Goal: Task Accomplishment & Management: Use online tool/utility

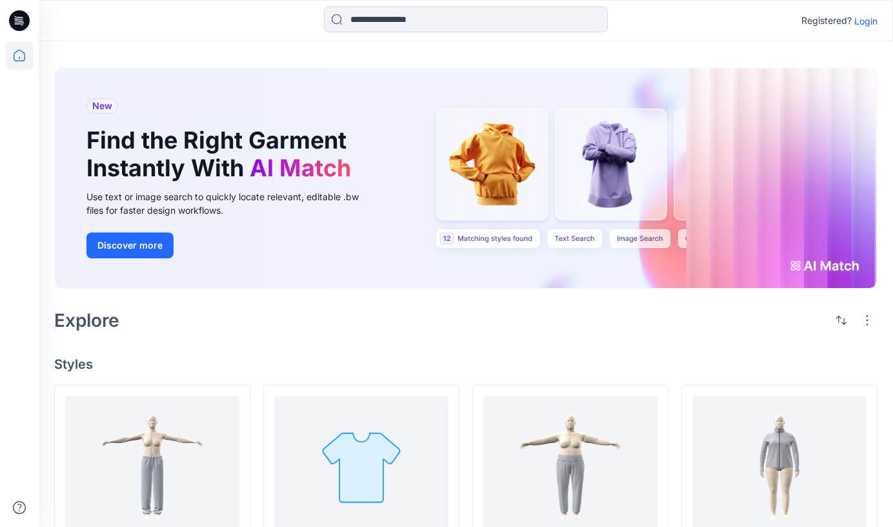
click at [868, 22] on p "Login" at bounding box center [866, 21] width 23 height 14
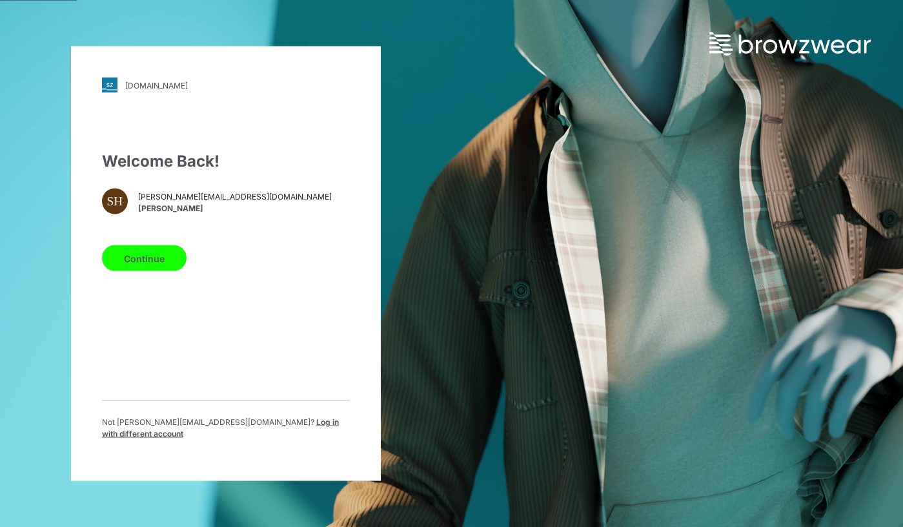
click at [145, 269] on button "Continue" at bounding box center [144, 258] width 85 height 26
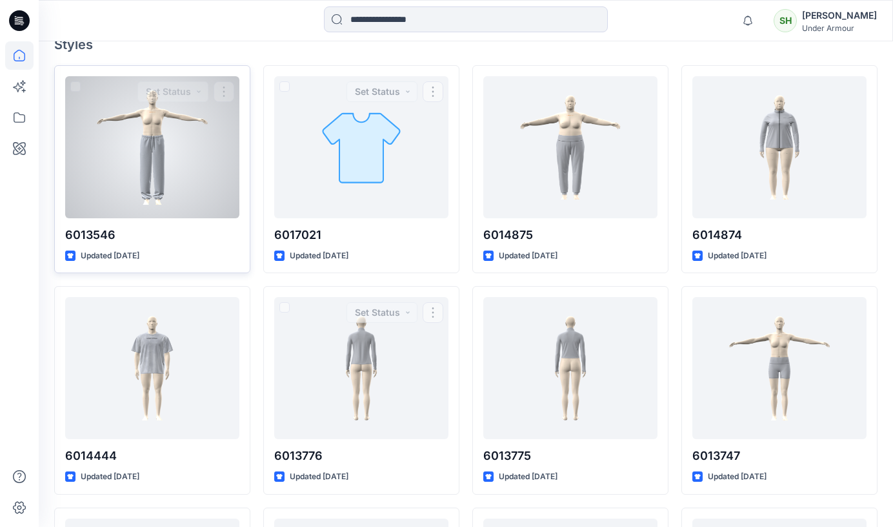
scroll to position [365, 0]
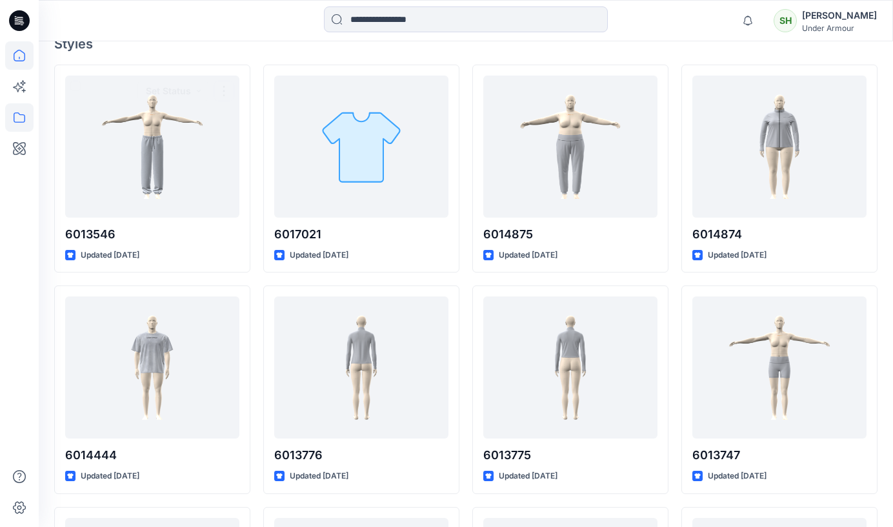
click at [21, 113] on icon at bounding box center [19, 117] width 28 height 28
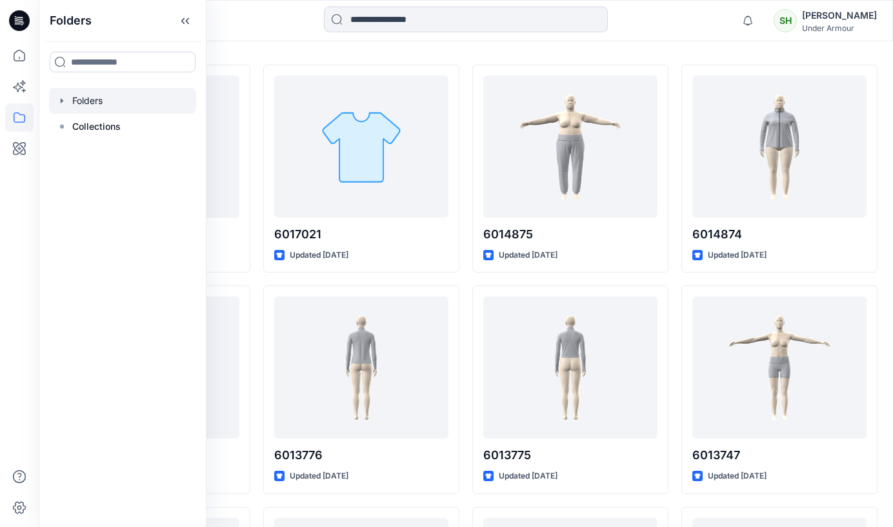
click at [58, 101] on icon "button" at bounding box center [62, 101] width 10 height 10
click at [85, 123] on p "Tests" at bounding box center [97, 126] width 24 height 15
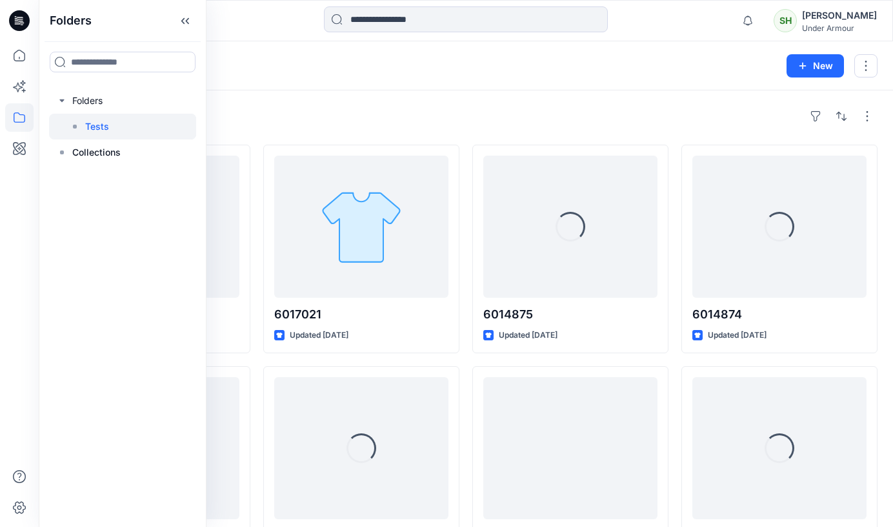
click at [482, 108] on div "Styles" at bounding box center [466, 116] width 824 height 21
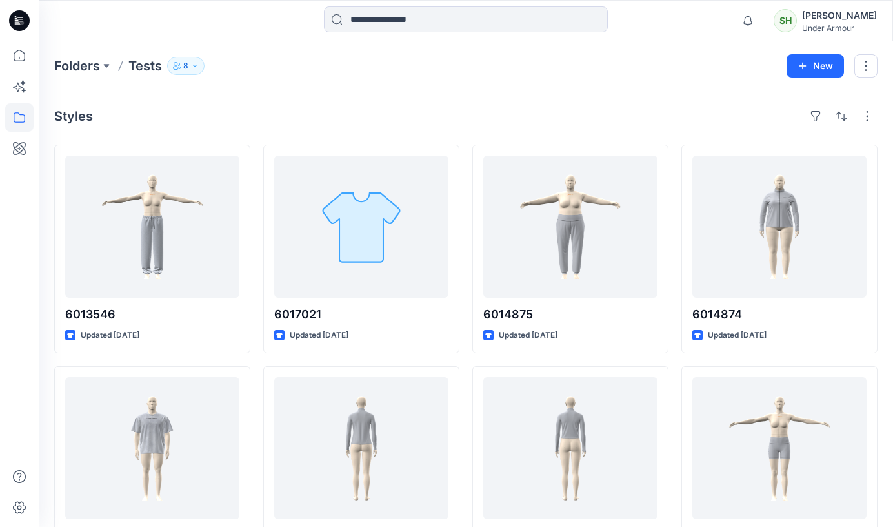
click at [831, 24] on div "Under Armour" at bounding box center [839, 28] width 75 height 10
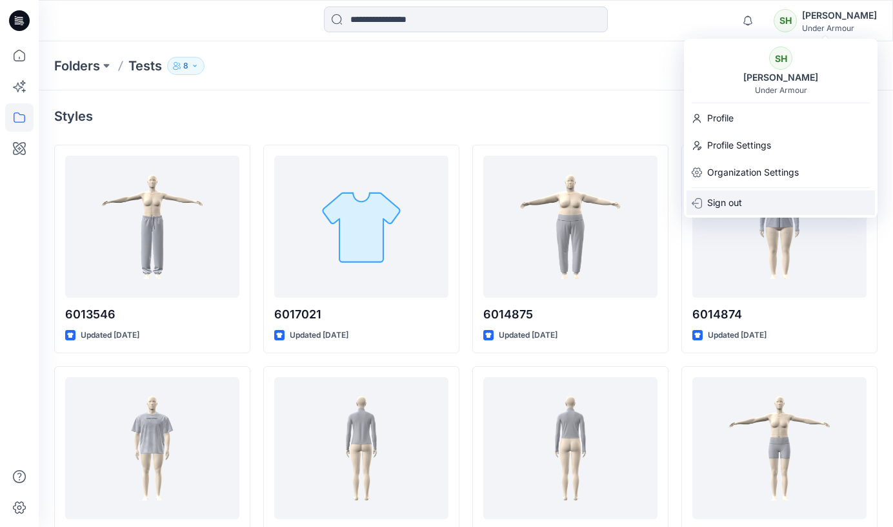
click at [759, 199] on div "Sign out" at bounding box center [781, 202] width 188 height 25
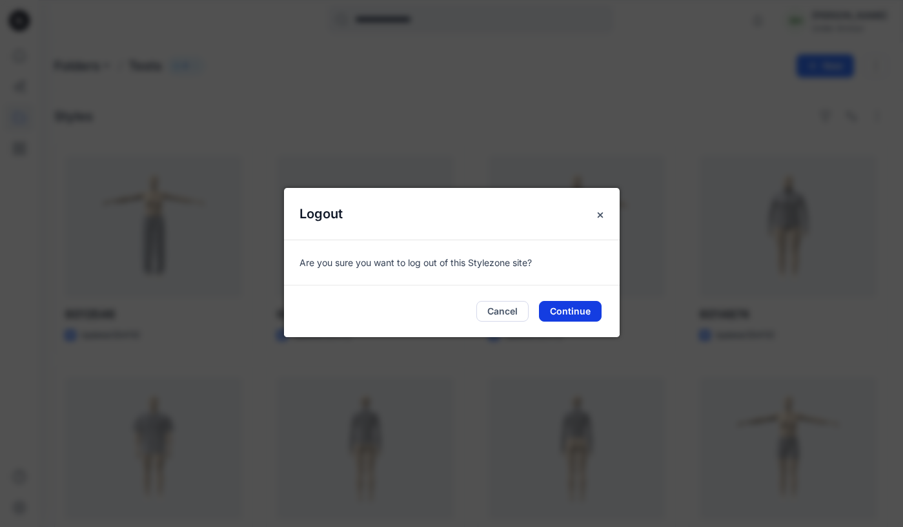
click at [585, 307] on button "Continue" at bounding box center [570, 311] width 63 height 21
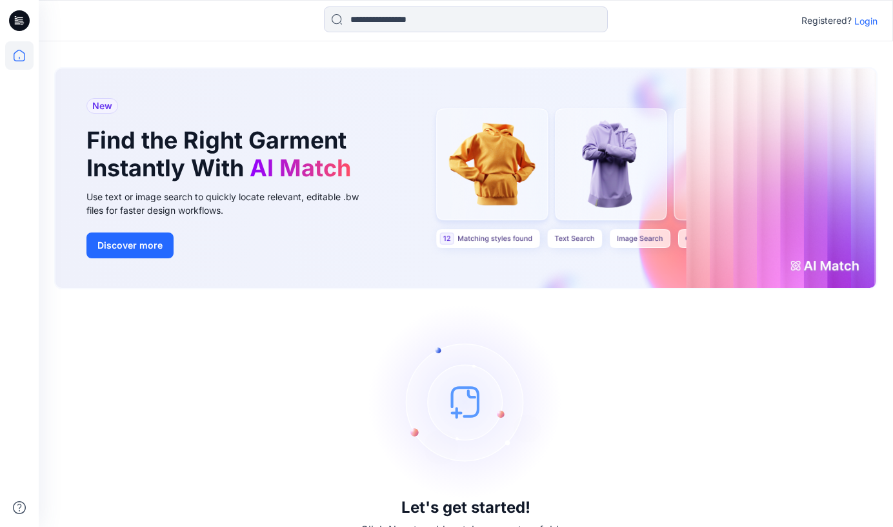
click at [862, 18] on p "Login" at bounding box center [866, 21] width 23 height 14
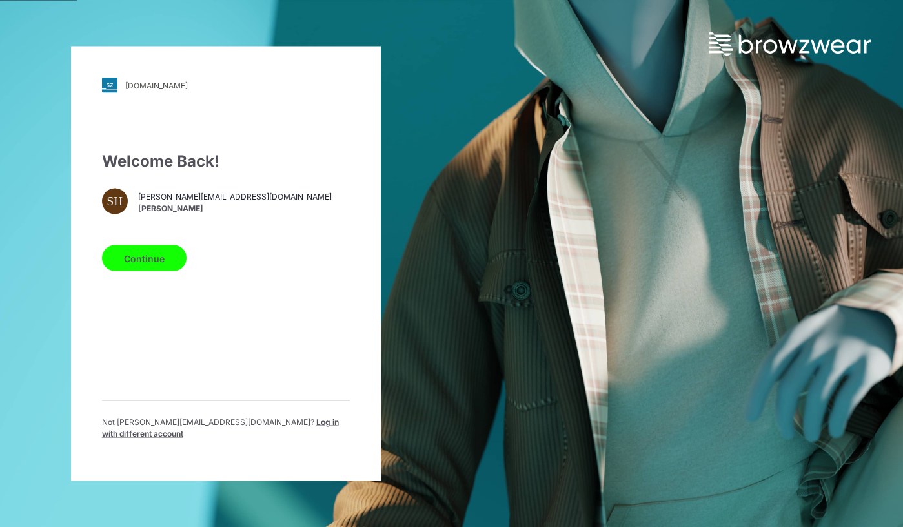
click at [270, 429] on span "Log in with different account" at bounding box center [220, 427] width 237 height 21
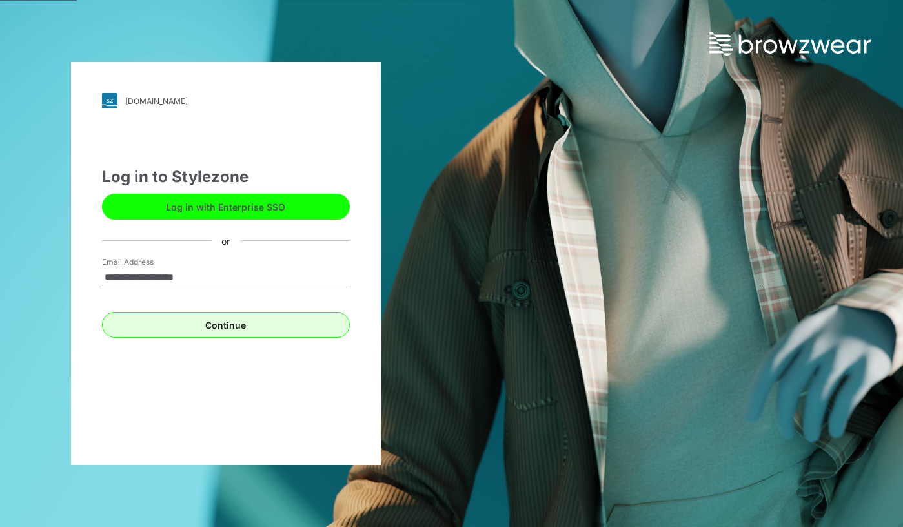
type input "**********"
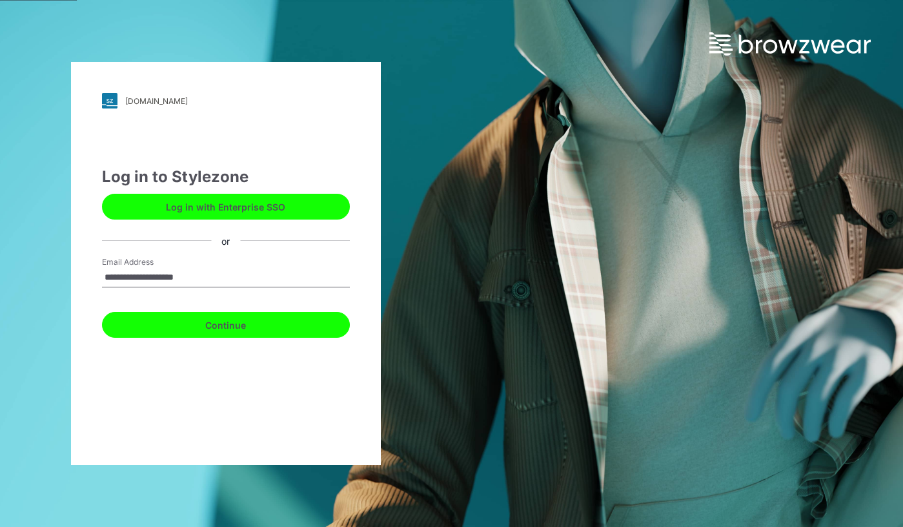
click at [267, 329] on button "Continue" at bounding box center [226, 325] width 248 height 26
click at [254, 322] on button "Continue" at bounding box center [226, 325] width 248 height 26
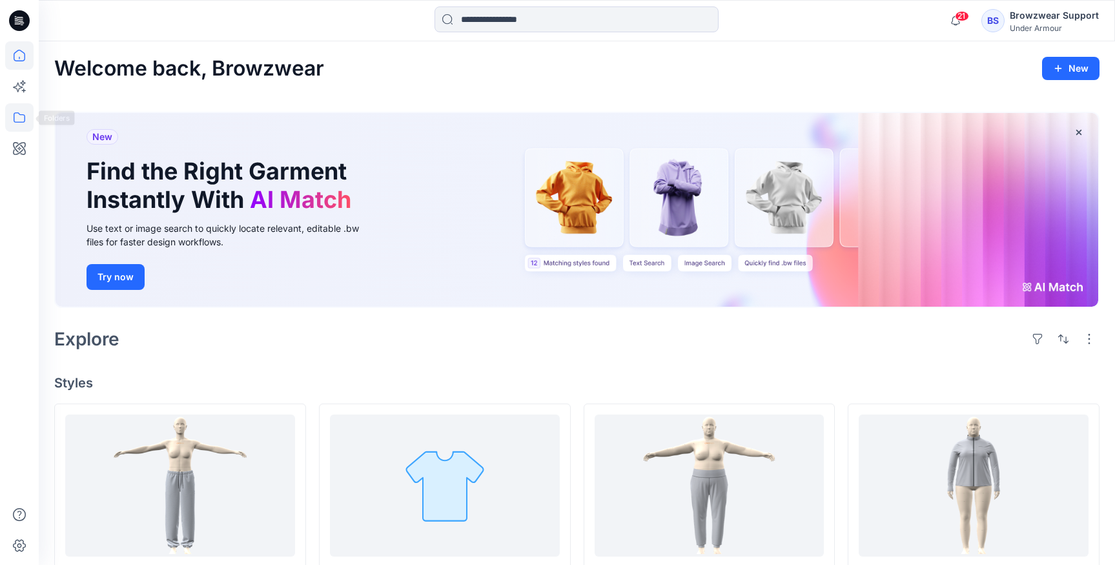
click at [24, 114] on icon at bounding box center [19, 117] width 28 height 28
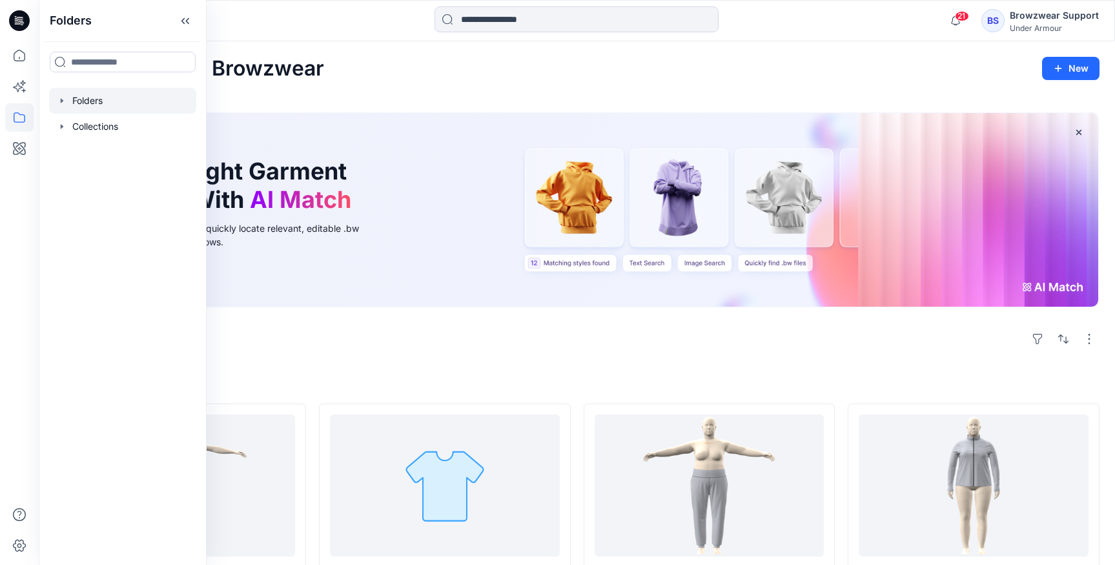
click at [66, 101] on icon "button" at bounding box center [62, 101] width 10 height 10
click at [111, 129] on p "BW Test" at bounding box center [103, 126] width 36 height 15
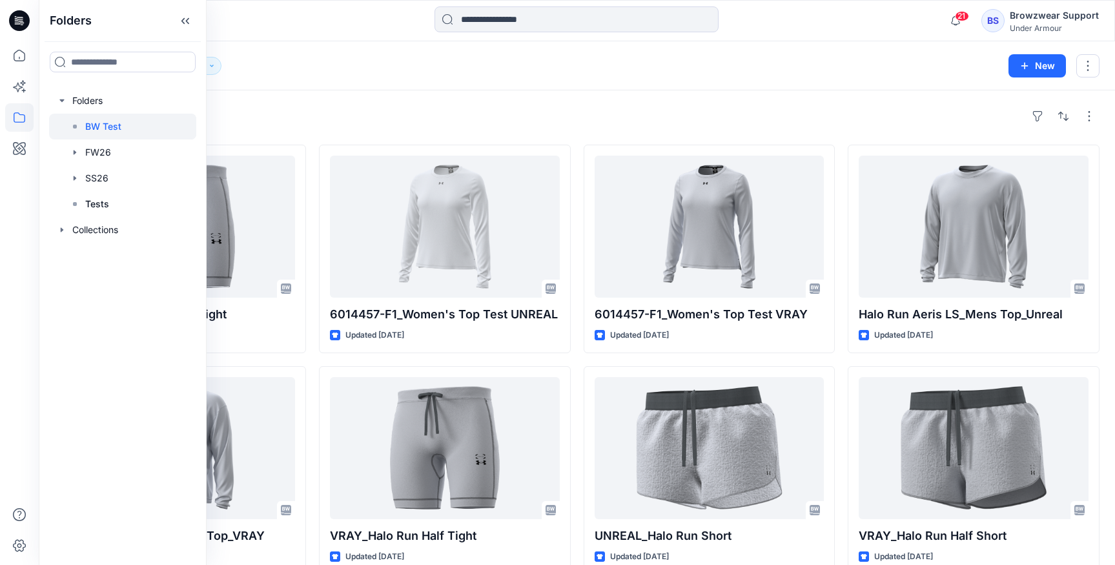
click at [517, 108] on div "Styles" at bounding box center [576, 116] width 1045 height 21
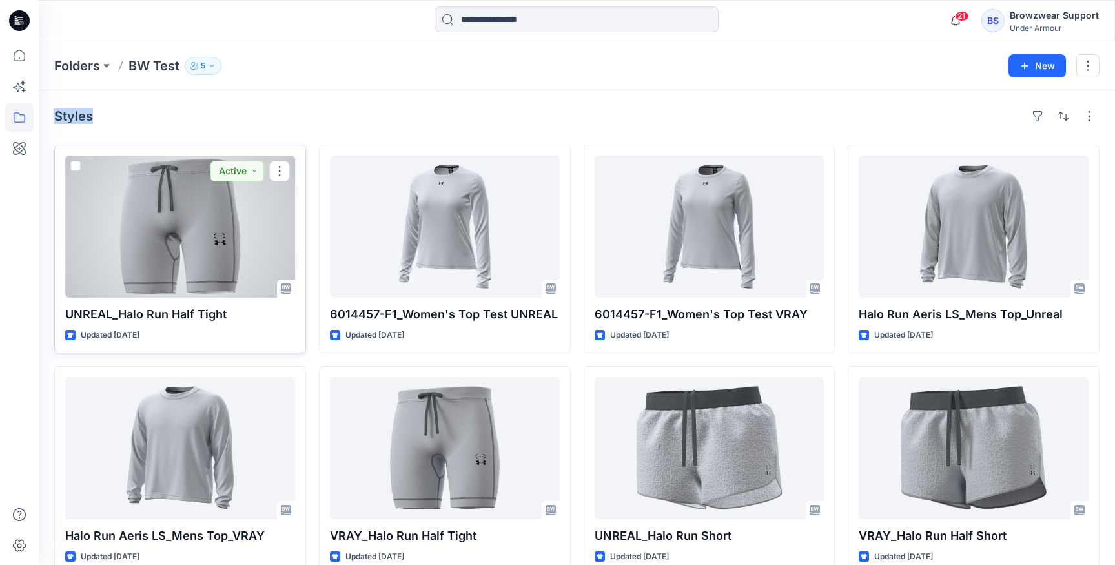
click at [241, 279] on div at bounding box center [180, 227] width 230 height 142
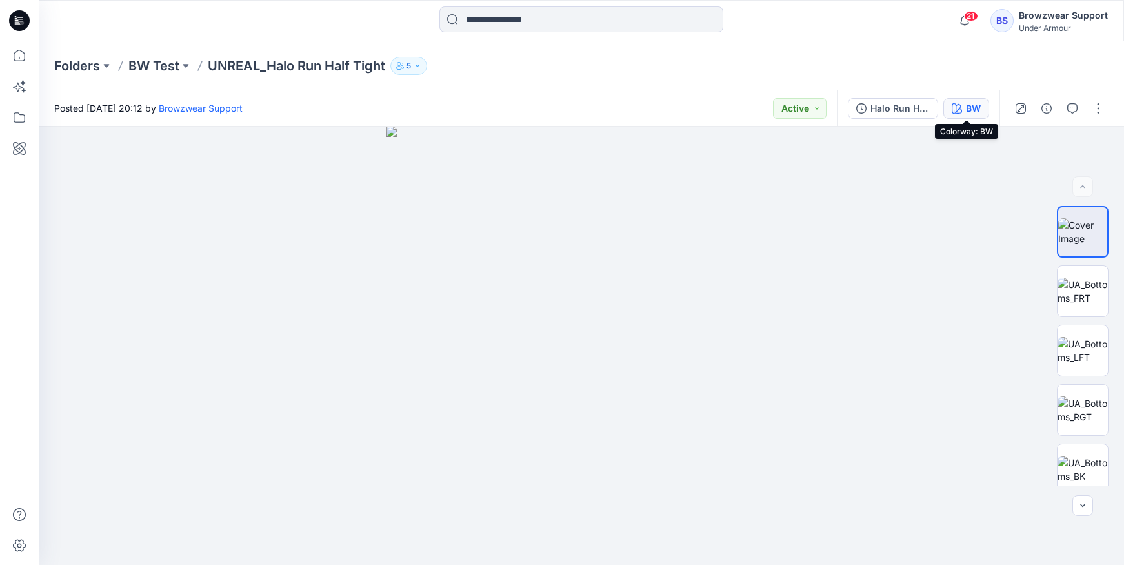
click at [902, 114] on button "BW" at bounding box center [967, 108] width 46 height 21
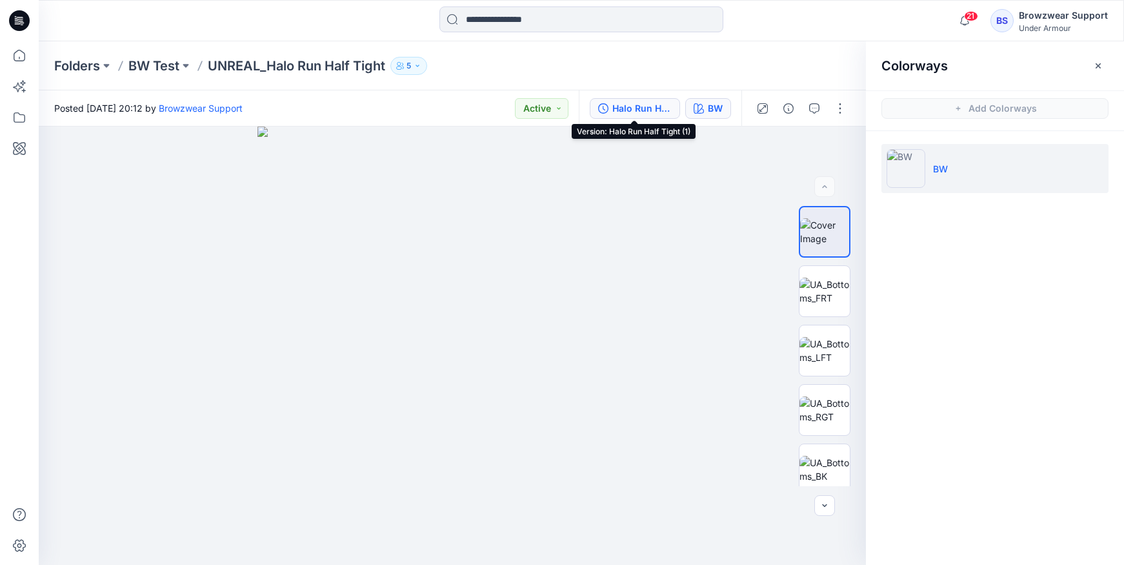
click at [647, 112] on div "Halo Run Half Tight (1)" at bounding box center [642, 108] width 59 height 14
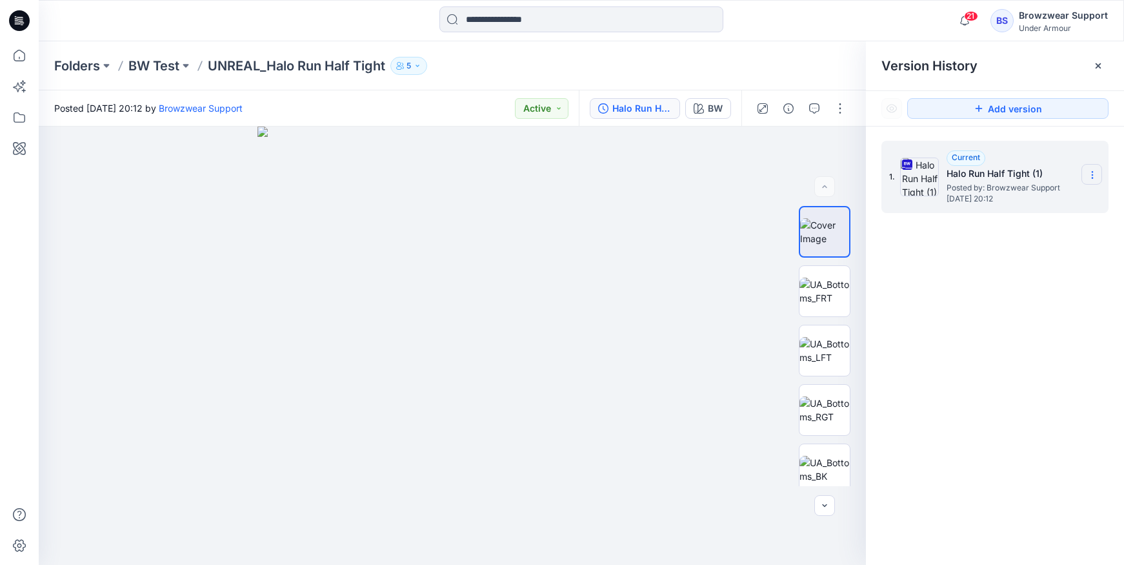
click at [902, 170] on section at bounding box center [1092, 174] width 21 height 21
click at [902, 194] on span "Download Source BW File" at bounding box center [1027, 199] width 108 height 15
click at [28, 122] on icon at bounding box center [19, 117] width 28 height 28
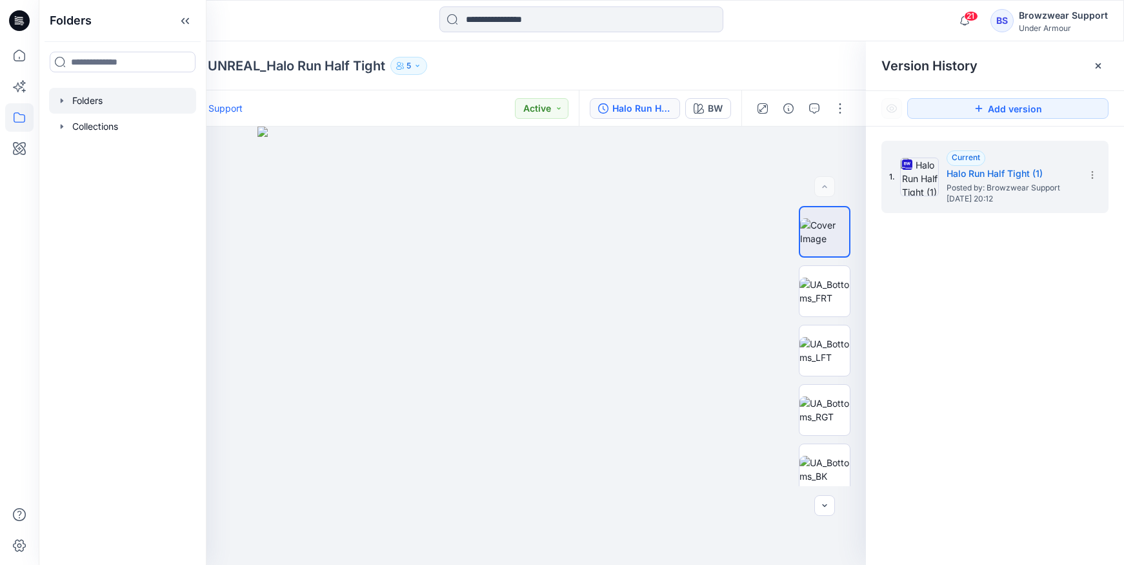
drag, startPoint x: 50, startPoint y: 97, endPoint x: 63, endPoint y: 99, distance: 13.0
click at [50, 97] on div at bounding box center [122, 101] width 147 height 26
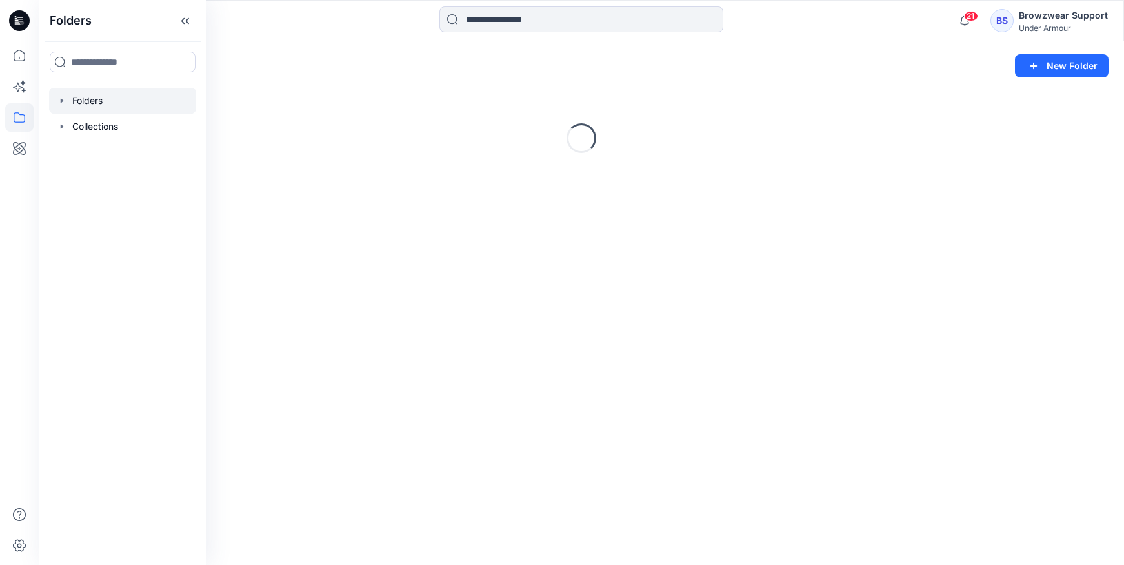
click at [58, 101] on icon "button" at bounding box center [62, 101] width 10 height 10
click at [101, 205] on p "Tests" at bounding box center [97, 203] width 24 height 15
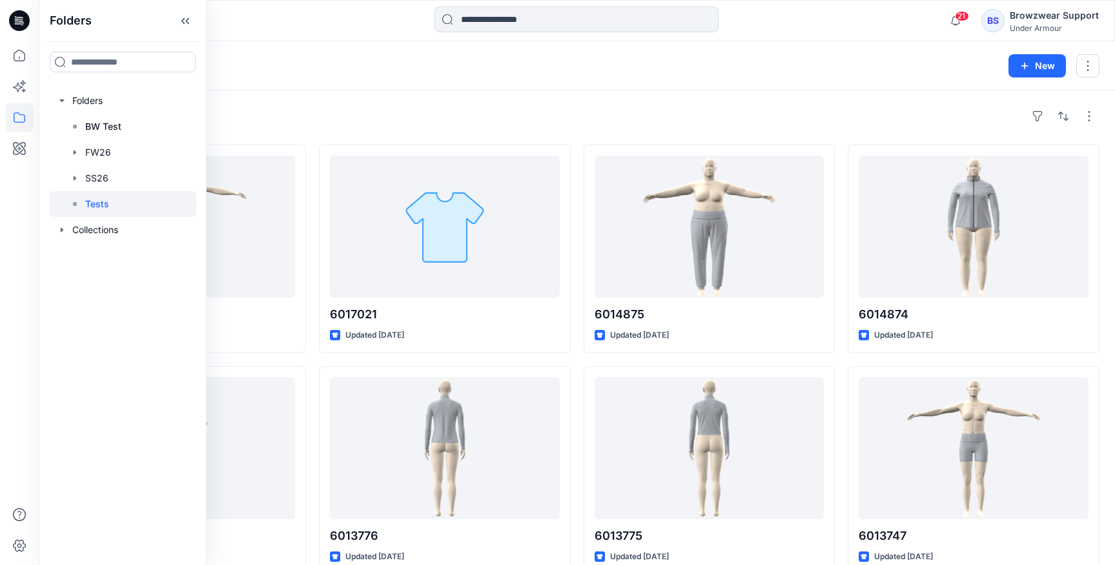
drag, startPoint x: 839, startPoint y: 83, endPoint x: 809, endPoint y: 92, distance: 31.0
click at [839, 83] on div "Folders Tests 8 New" at bounding box center [577, 65] width 1076 height 49
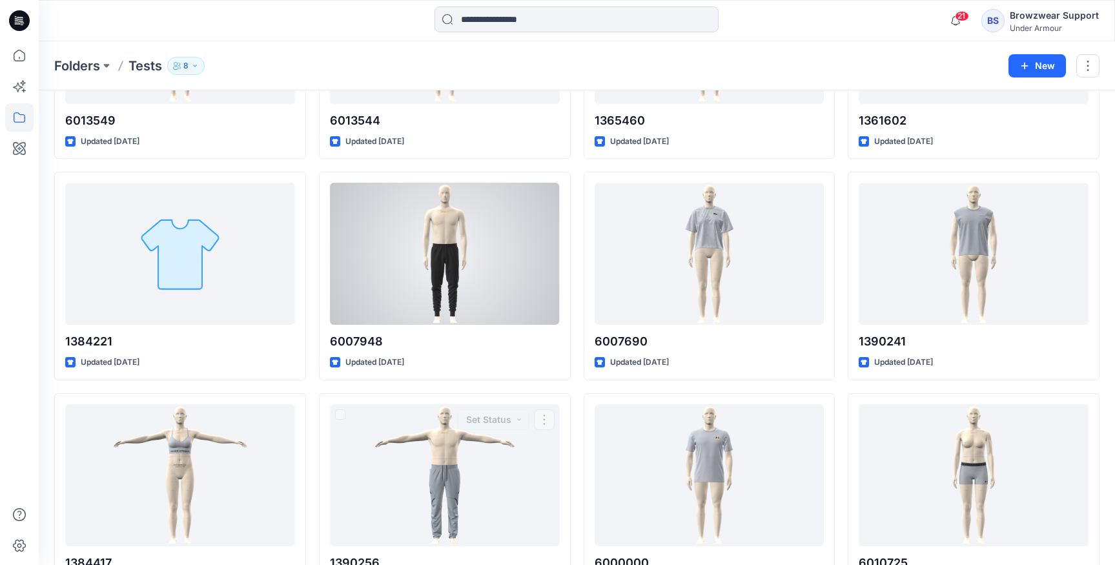
scroll to position [821, 0]
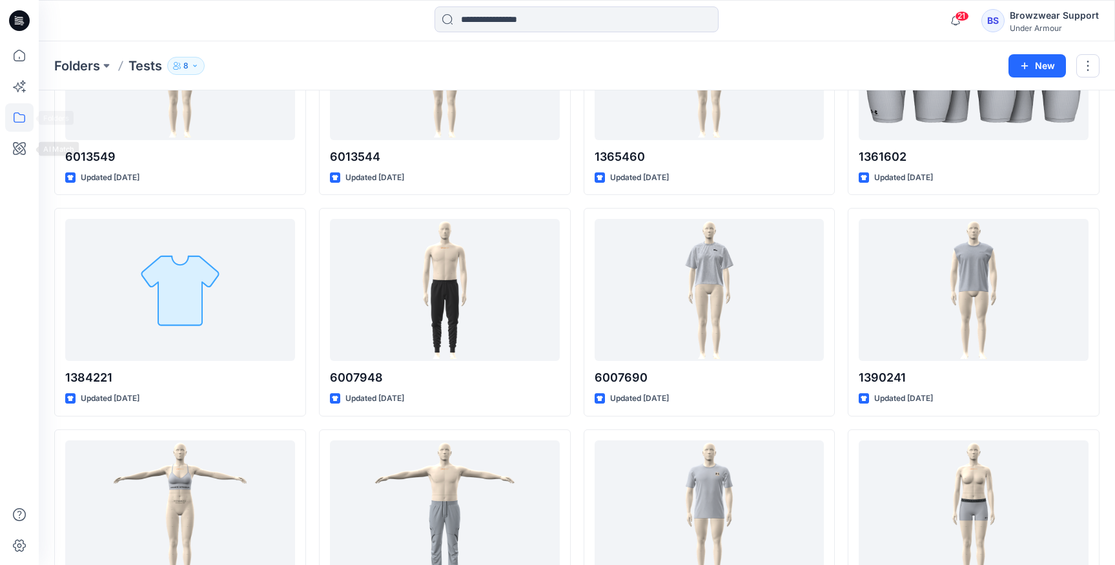
click at [16, 121] on icon at bounding box center [20, 117] width 12 height 10
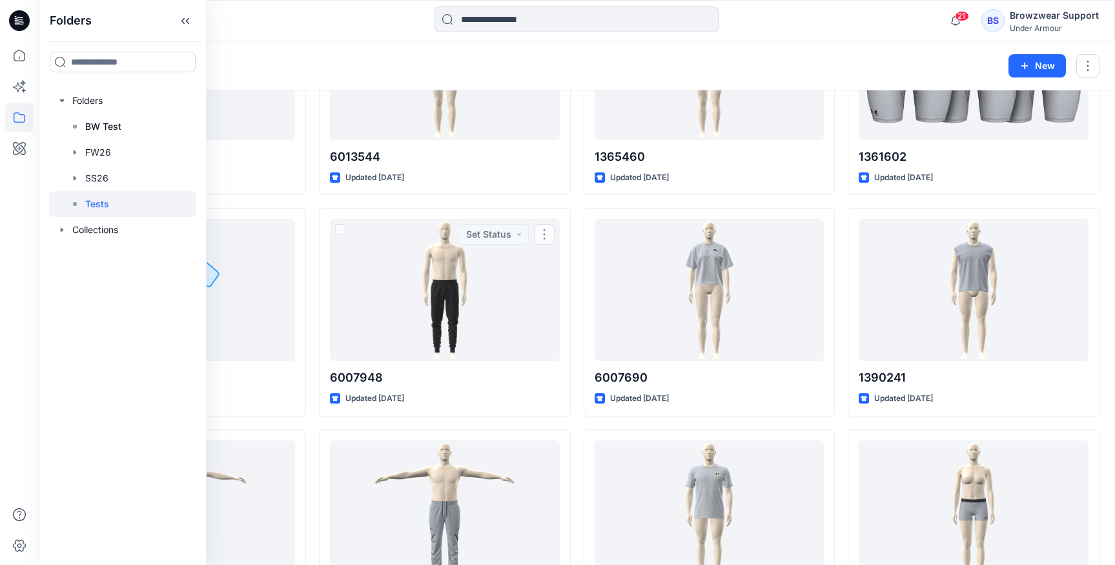
click at [314, 206] on div "6013546 Updated 2 days ago 6014444 Updated 2 days ago 6013743 Updated 2 days ag…" at bounding box center [576, 202] width 1045 height 1756
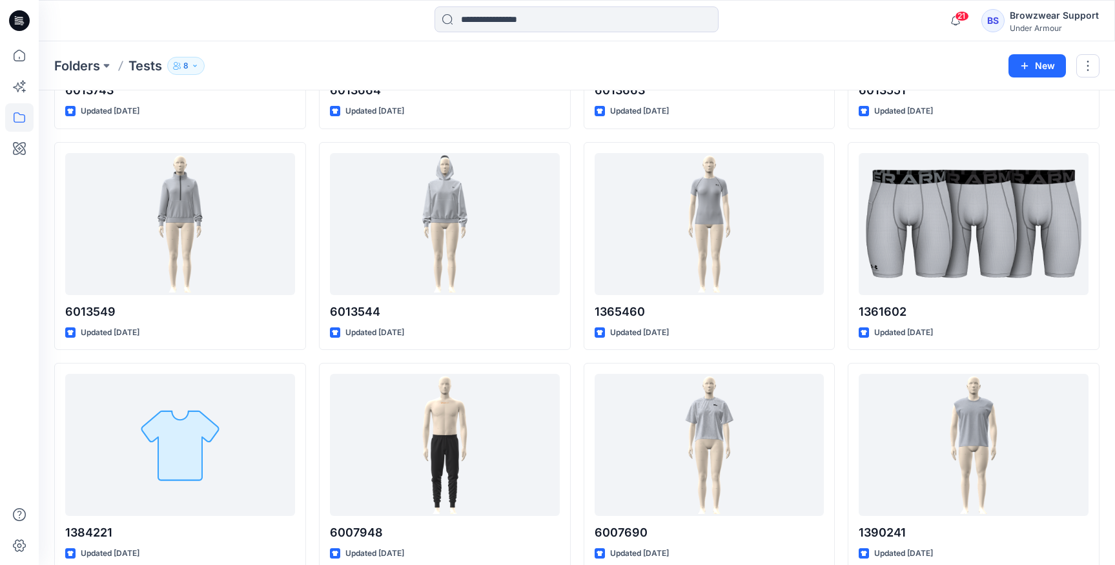
scroll to position [669, 0]
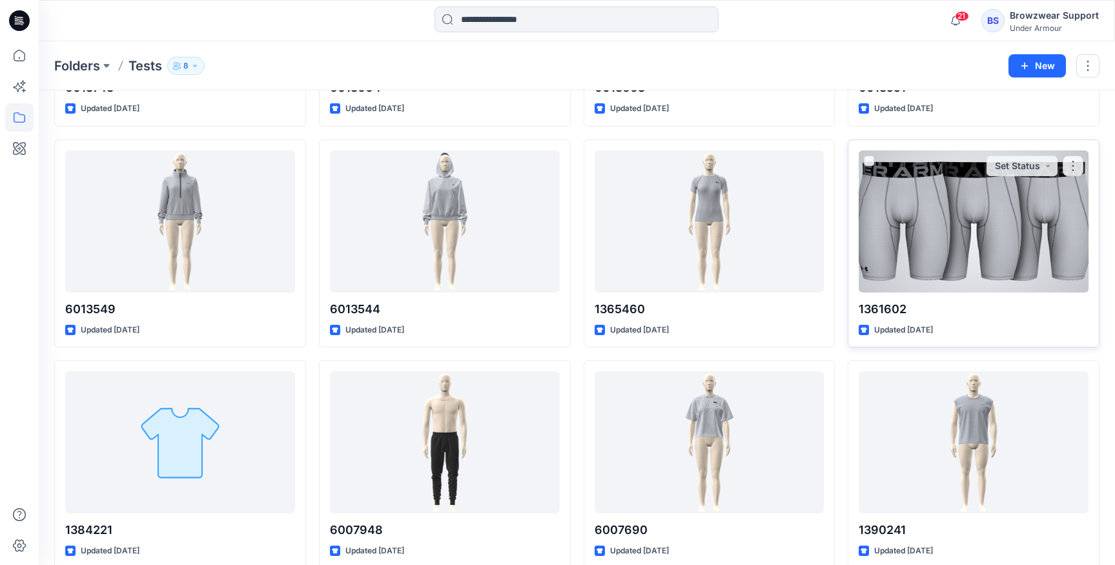
click at [902, 249] on div at bounding box center [974, 221] width 230 height 142
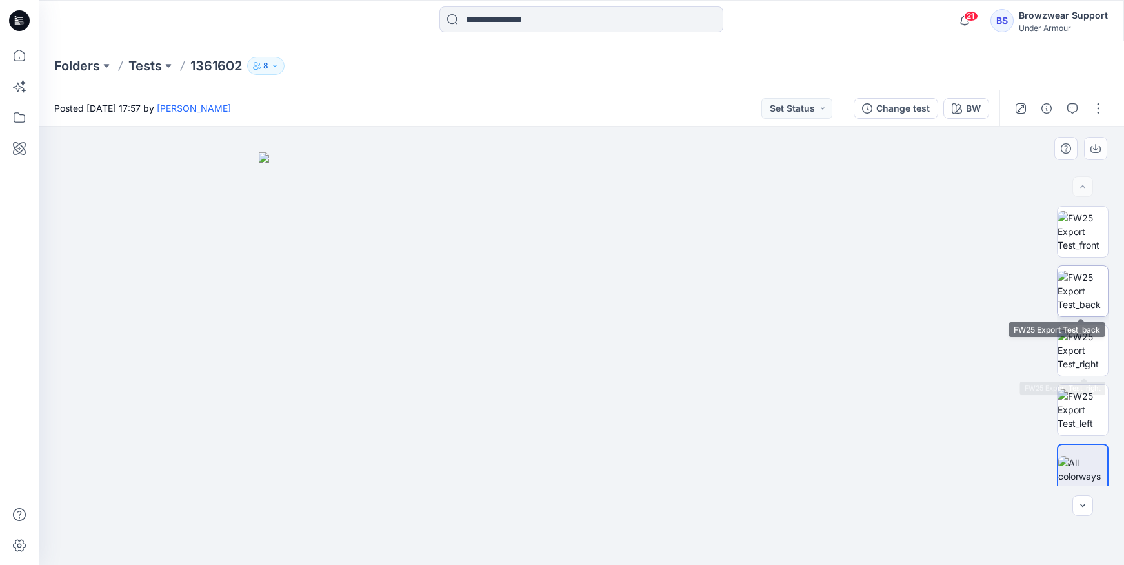
click at [902, 277] on img at bounding box center [1083, 290] width 50 height 41
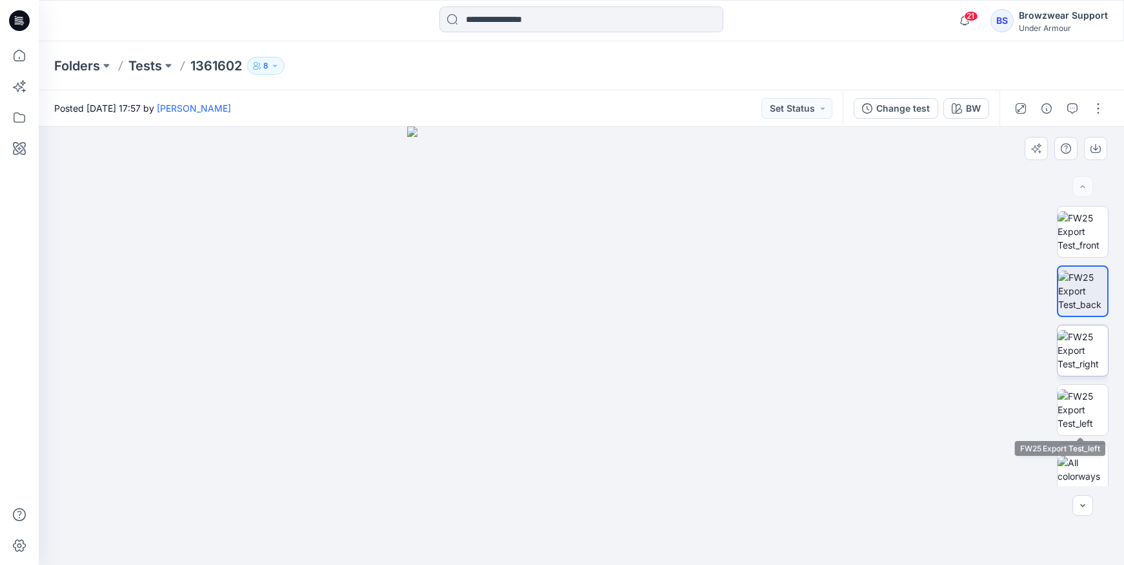
click at [902, 330] on img at bounding box center [1083, 350] width 50 height 41
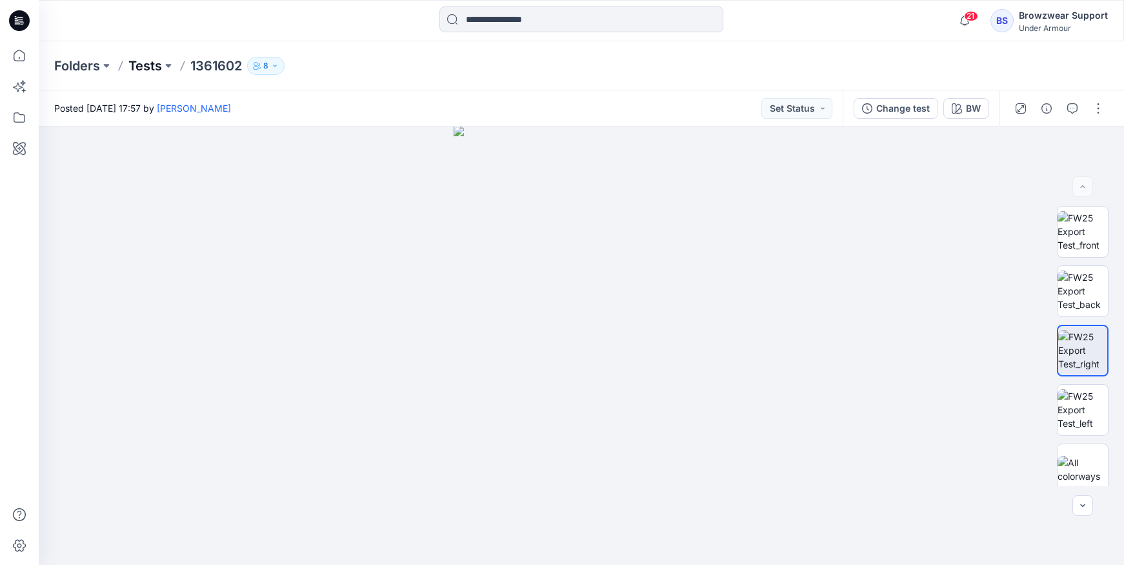
click at [141, 71] on p "Tests" at bounding box center [145, 66] width 34 height 18
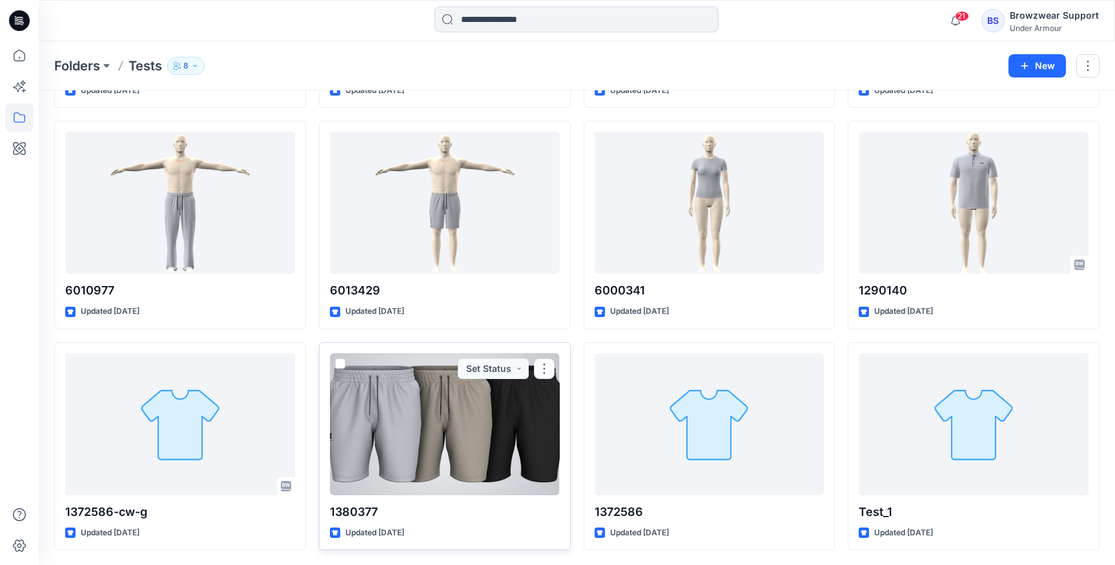
scroll to position [1351, 0]
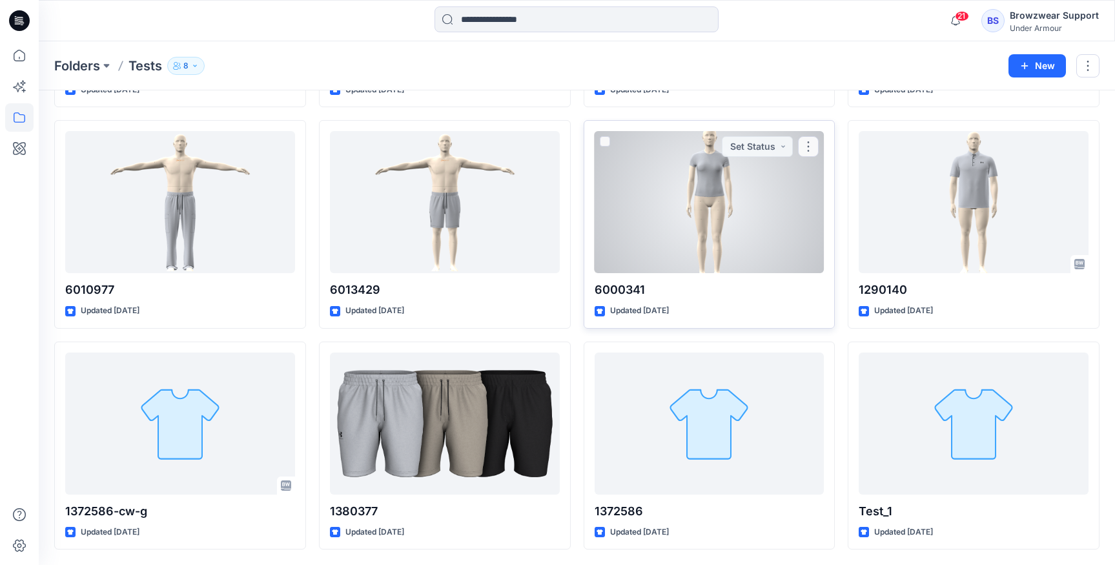
click at [770, 235] on div at bounding box center [710, 202] width 230 height 142
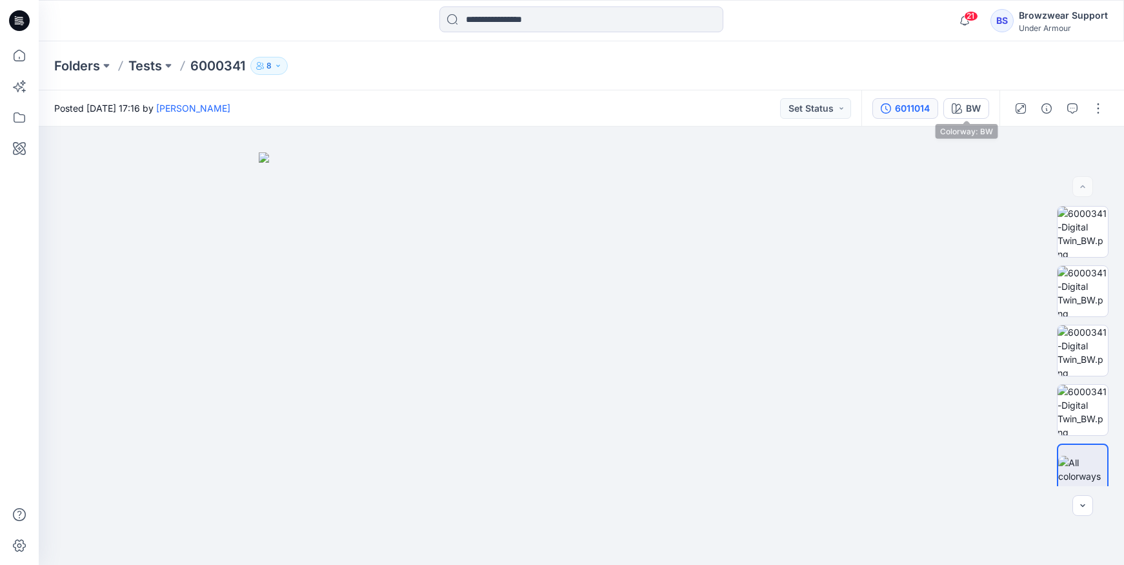
click at [902, 106] on div "6011014" at bounding box center [912, 108] width 35 height 14
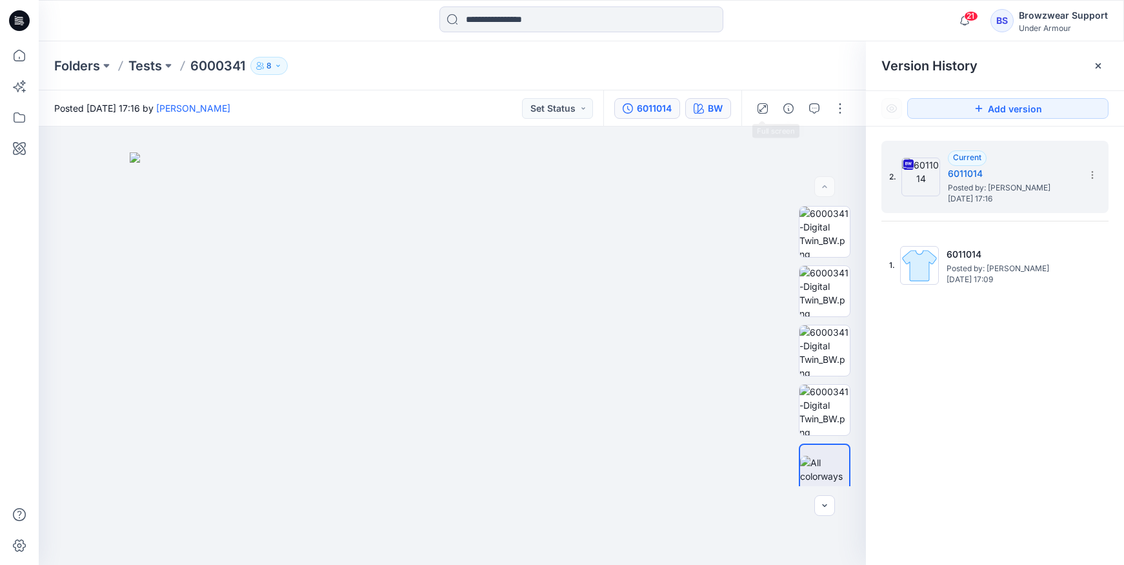
click at [695, 105] on icon "button" at bounding box center [699, 108] width 10 height 10
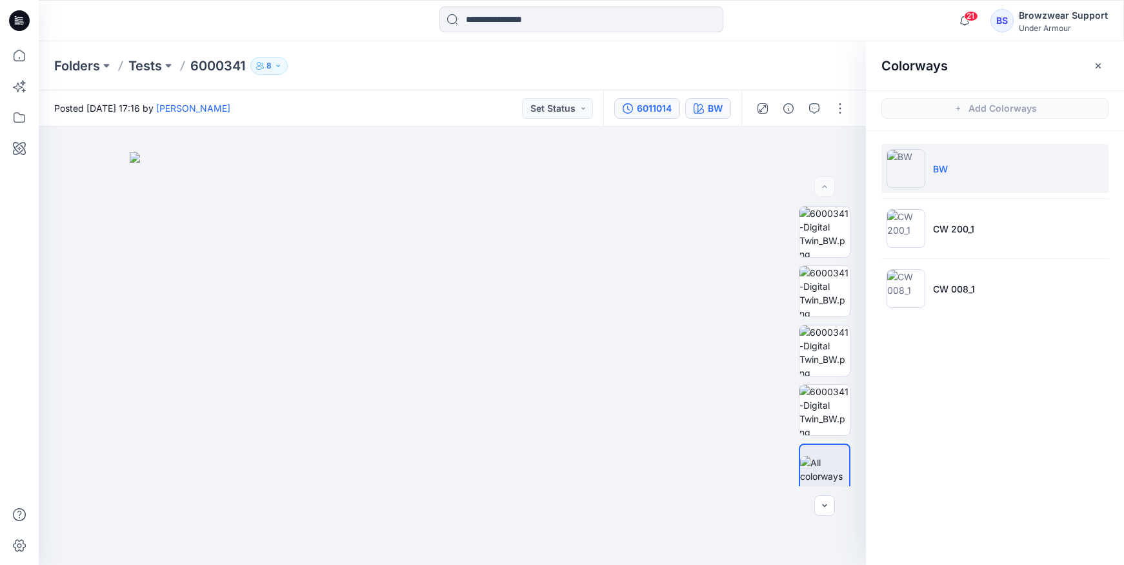
click at [642, 108] on div "6011014" at bounding box center [654, 108] width 35 height 14
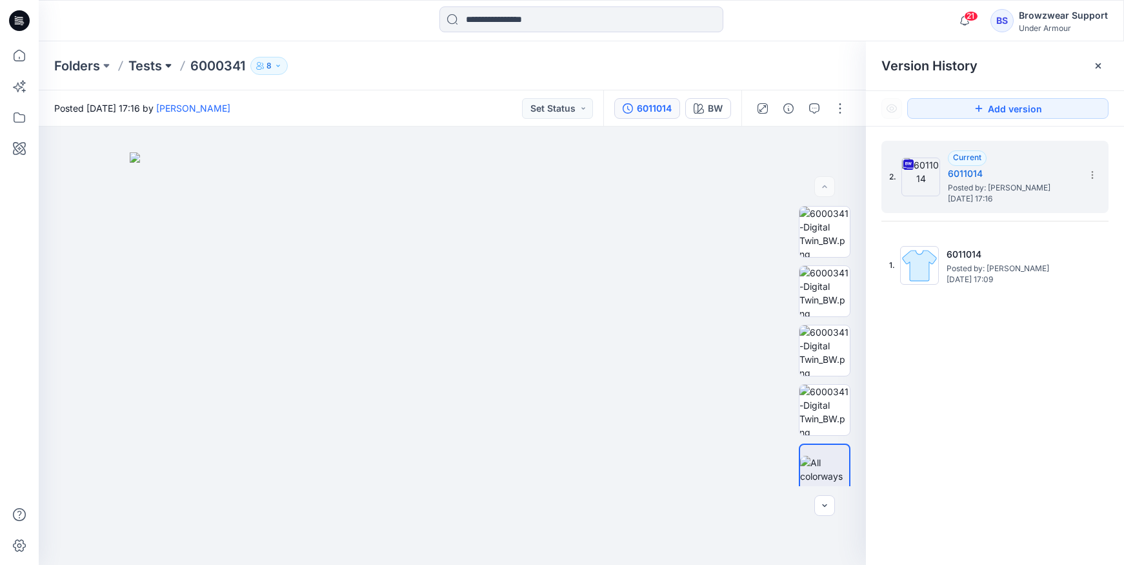
click at [163, 69] on button at bounding box center [168, 66] width 13 height 18
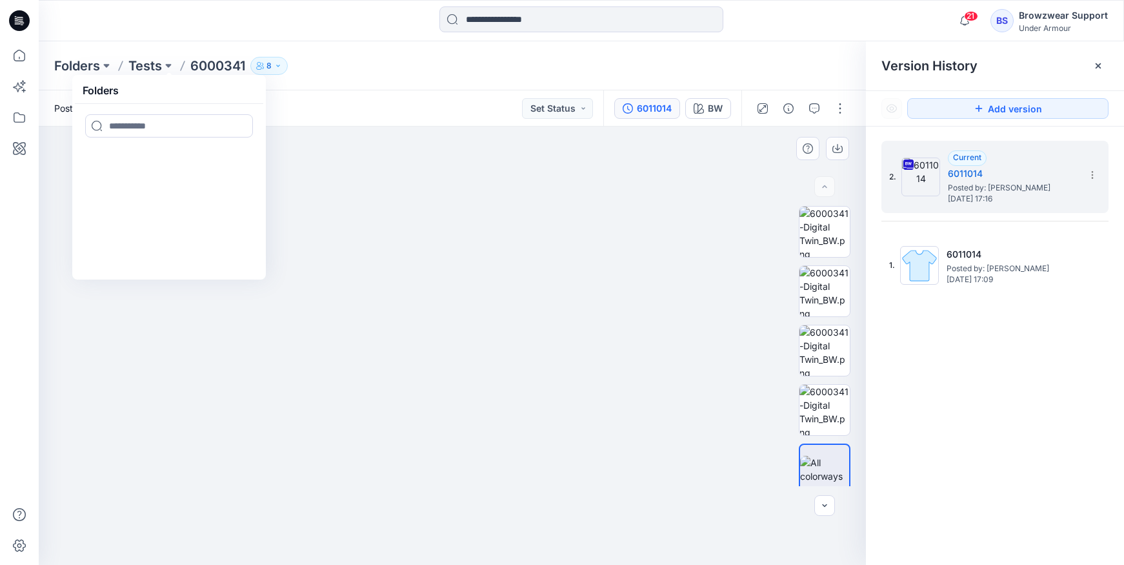
click at [747, 178] on img at bounding box center [453, 358] width 646 height 413
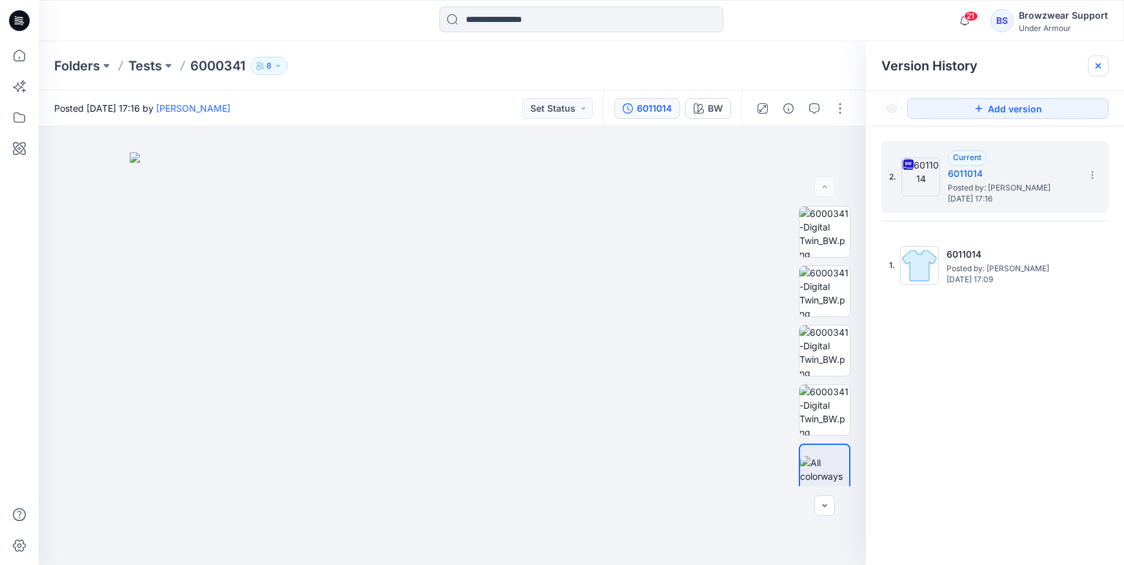
click at [902, 65] on div at bounding box center [1098, 66] width 21 height 21
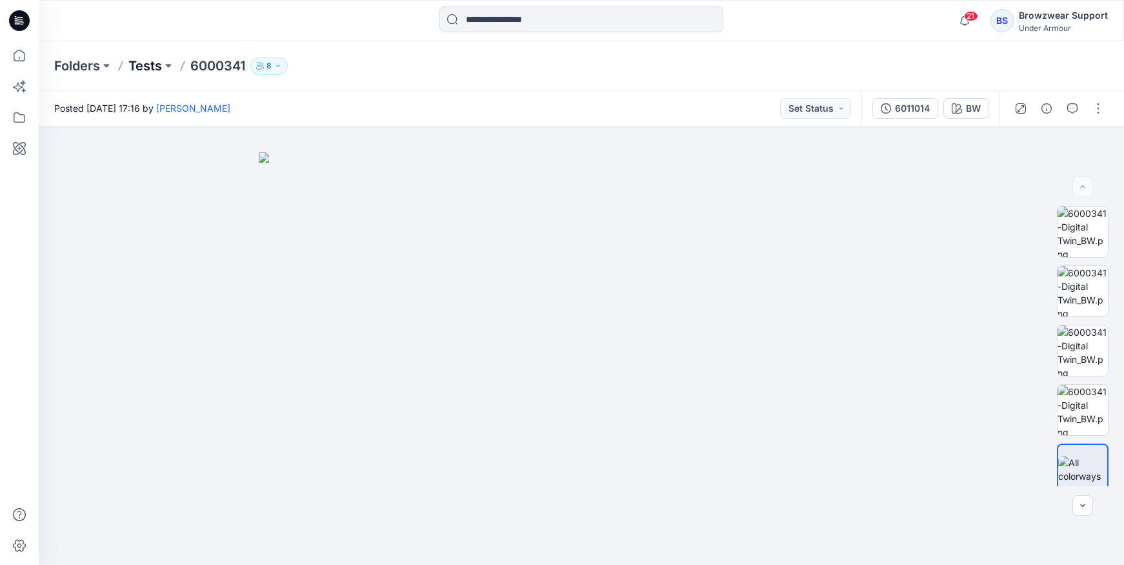
click at [157, 68] on p "Tests" at bounding box center [145, 66] width 34 height 18
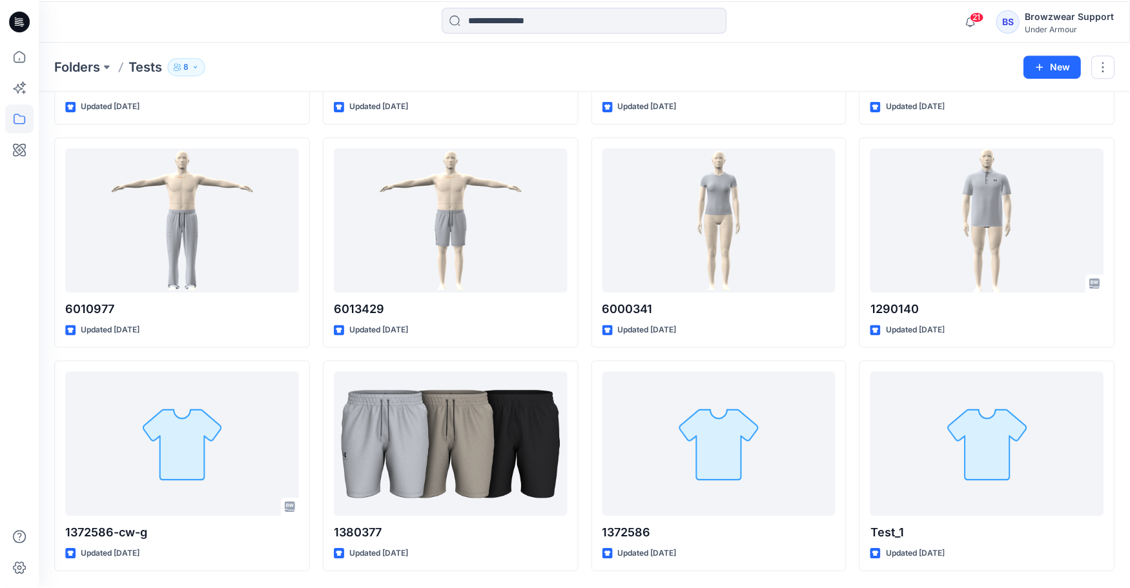
scroll to position [1345, 0]
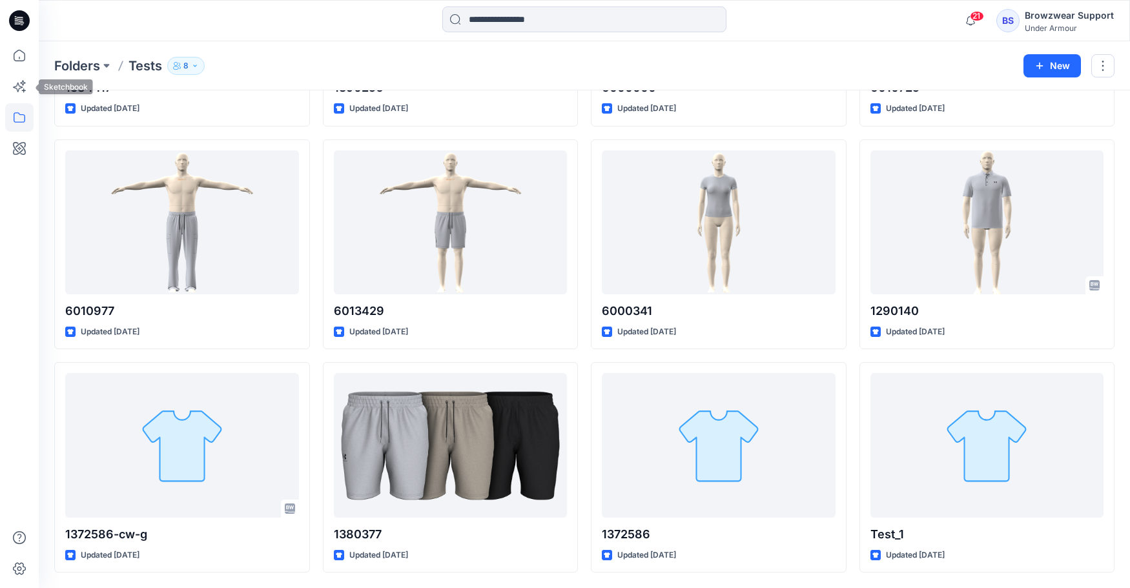
click at [15, 116] on icon at bounding box center [19, 117] width 28 height 28
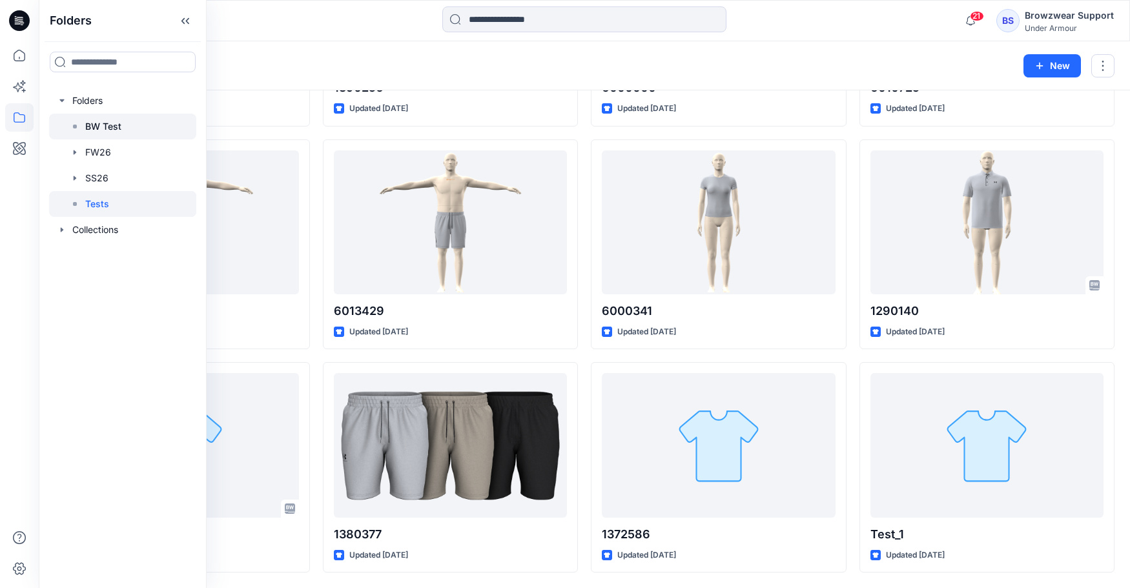
click at [104, 126] on p "BW Test" at bounding box center [103, 126] width 36 height 15
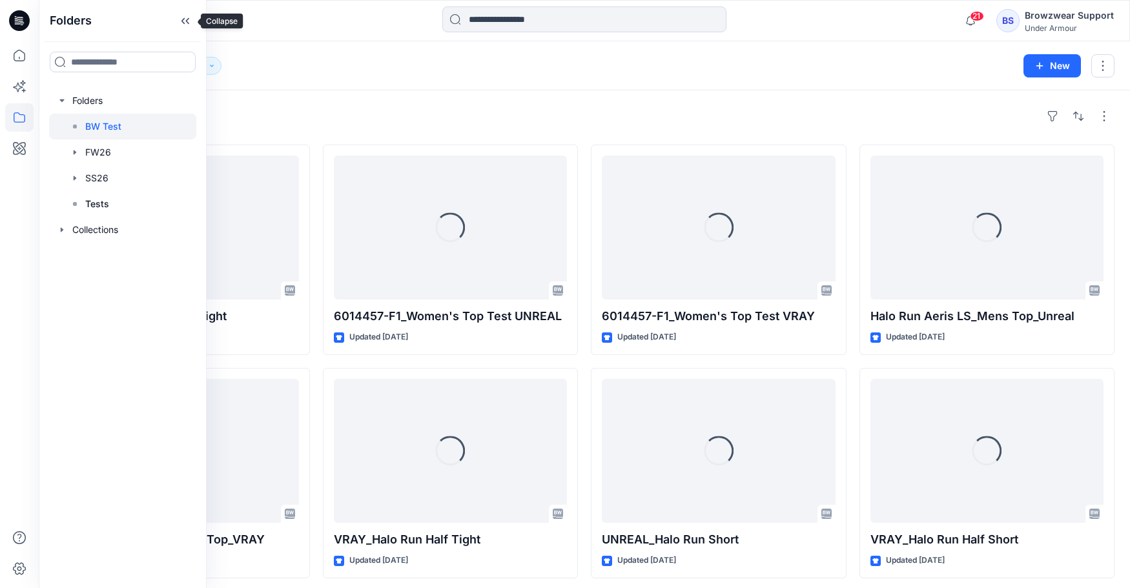
drag, startPoint x: 191, startPoint y: 17, endPoint x: 286, endPoint y: 29, distance: 95.6
click at [190, 17] on icon at bounding box center [185, 20] width 21 height 21
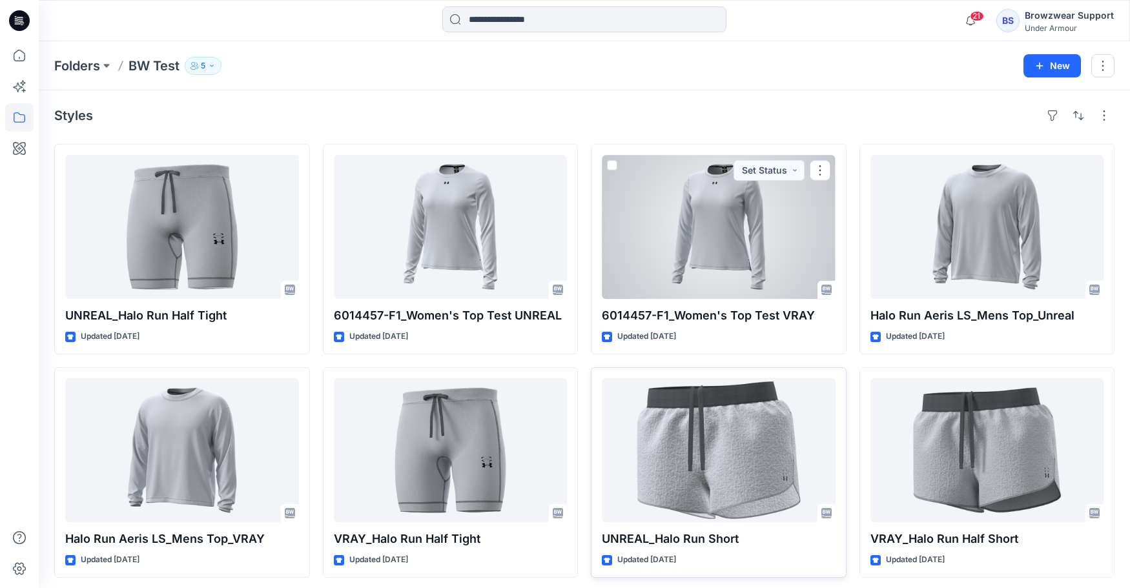
scroll to position [6, 0]
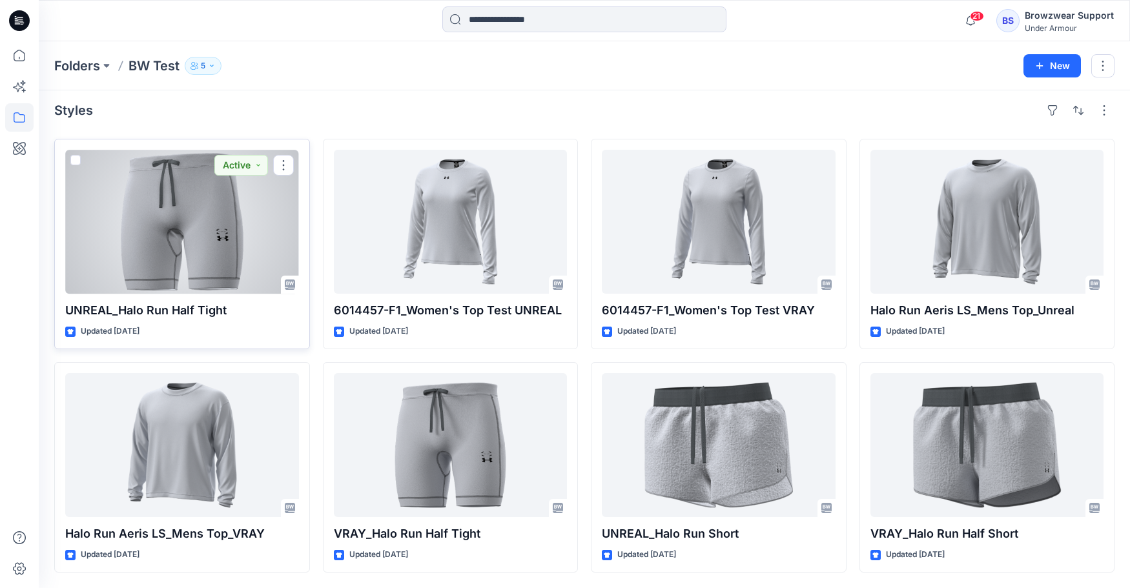
click at [196, 227] on div at bounding box center [182, 222] width 234 height 144
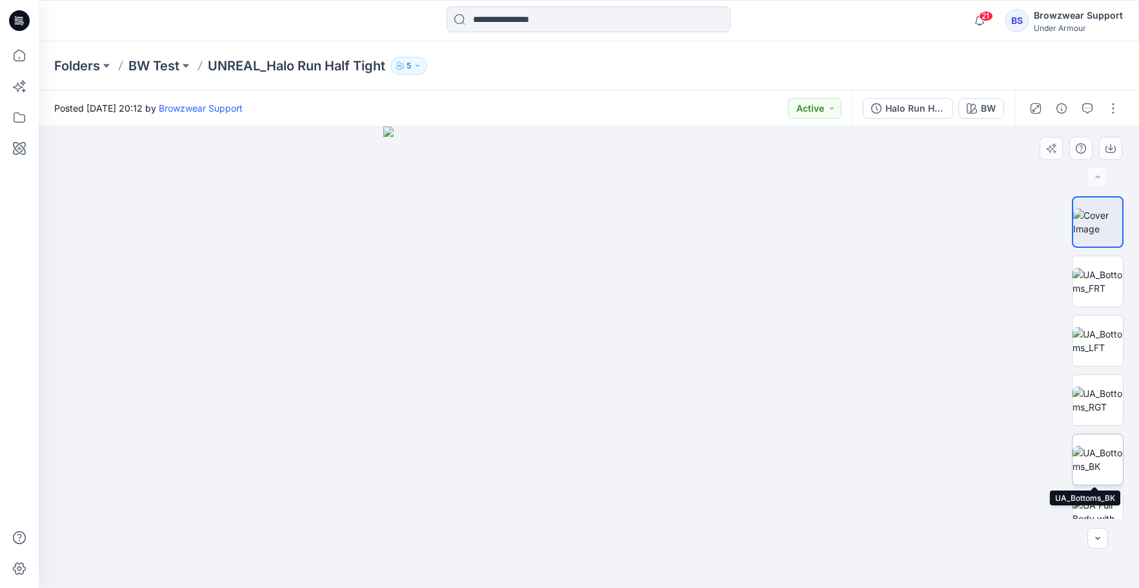
click at [902, 467] on img at bounding box center [1098, 459] width 50 height 27
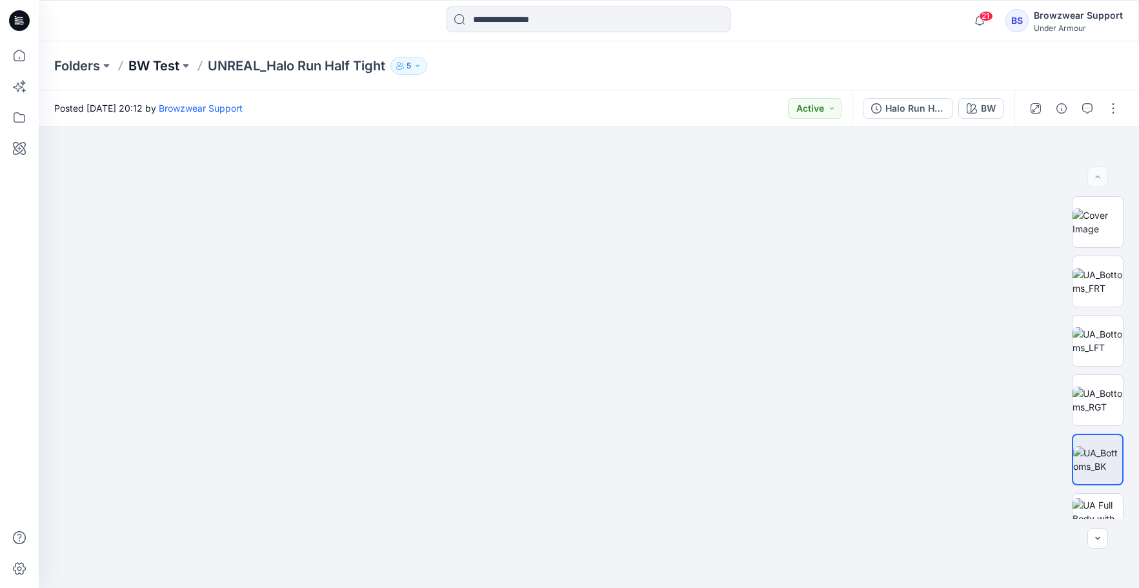
click at [164, 63] on p "BW Test" at bounding box center [153, 66] width 51 height 18
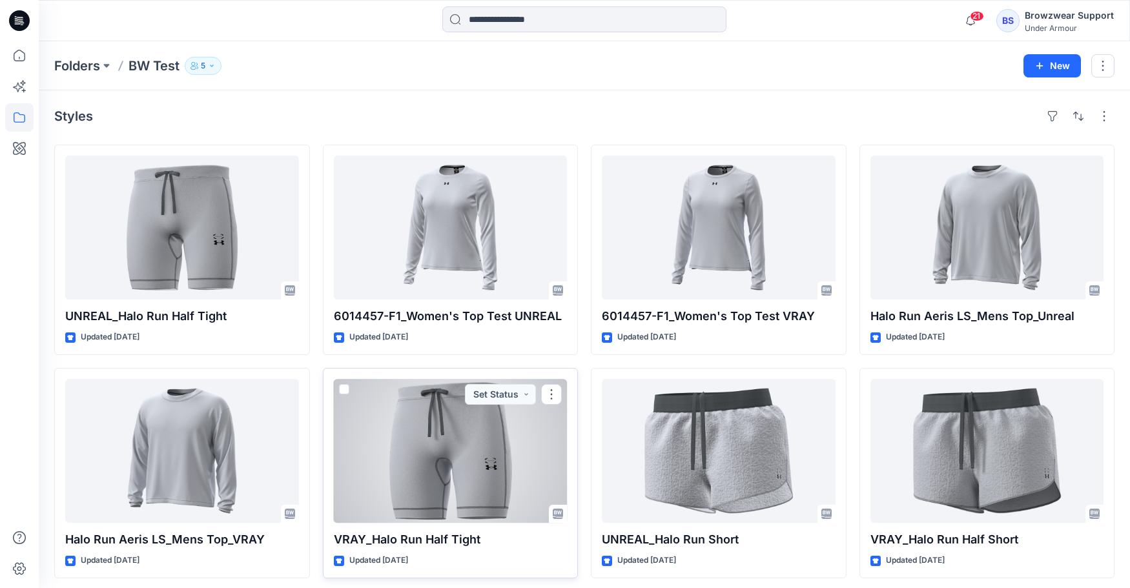
click at [503, 478] on div at bounding box center [451, 451] width 234 height 144
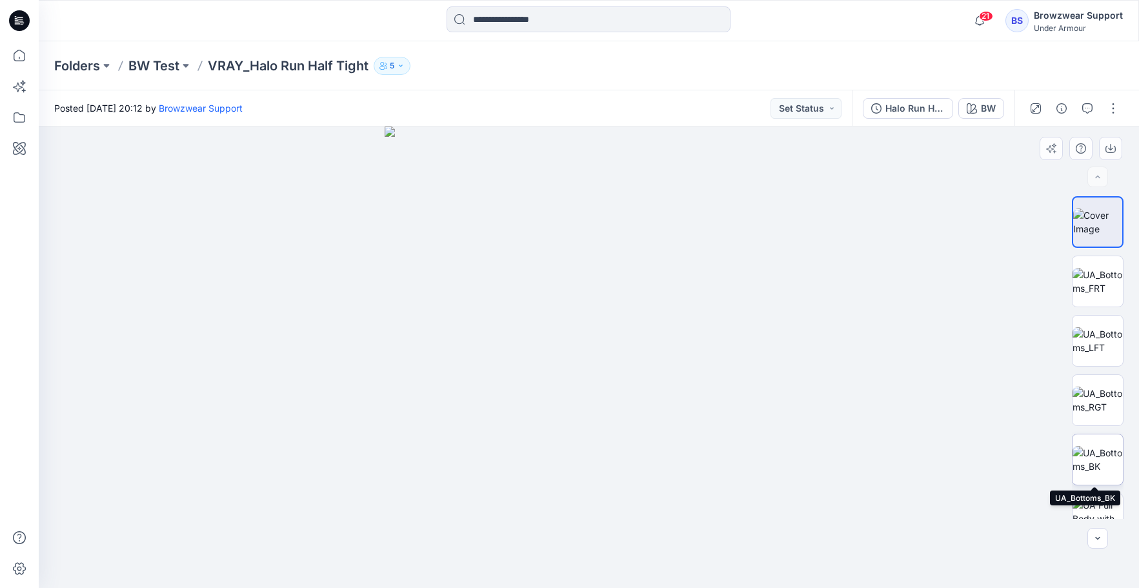
click at [902, 458] on img at bounding box center [1098, 459] width 50 height 27
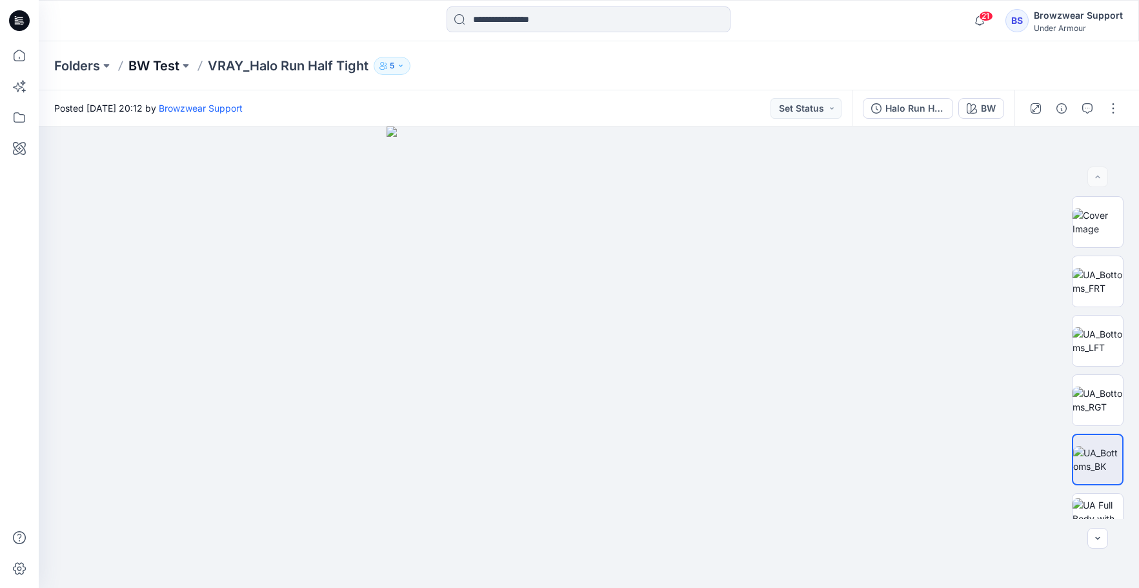
click at [165, 64] on p "BW Test" at bounding box center [153, 66] width 51 height 18
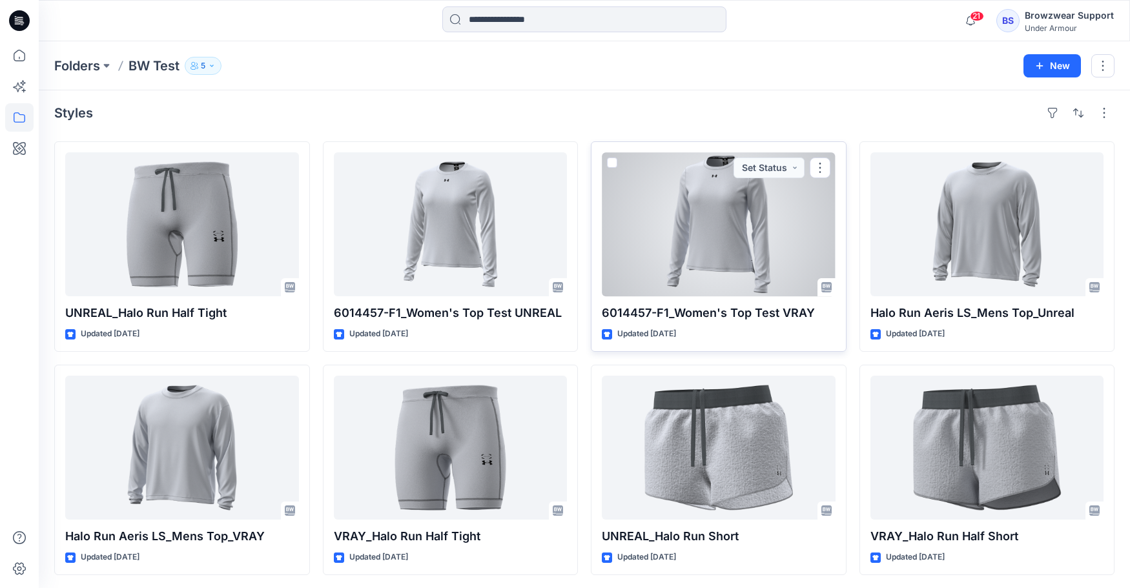
scroll to position [6, 0]
